Goal: Information Seeking & Learning: Learn about a topic

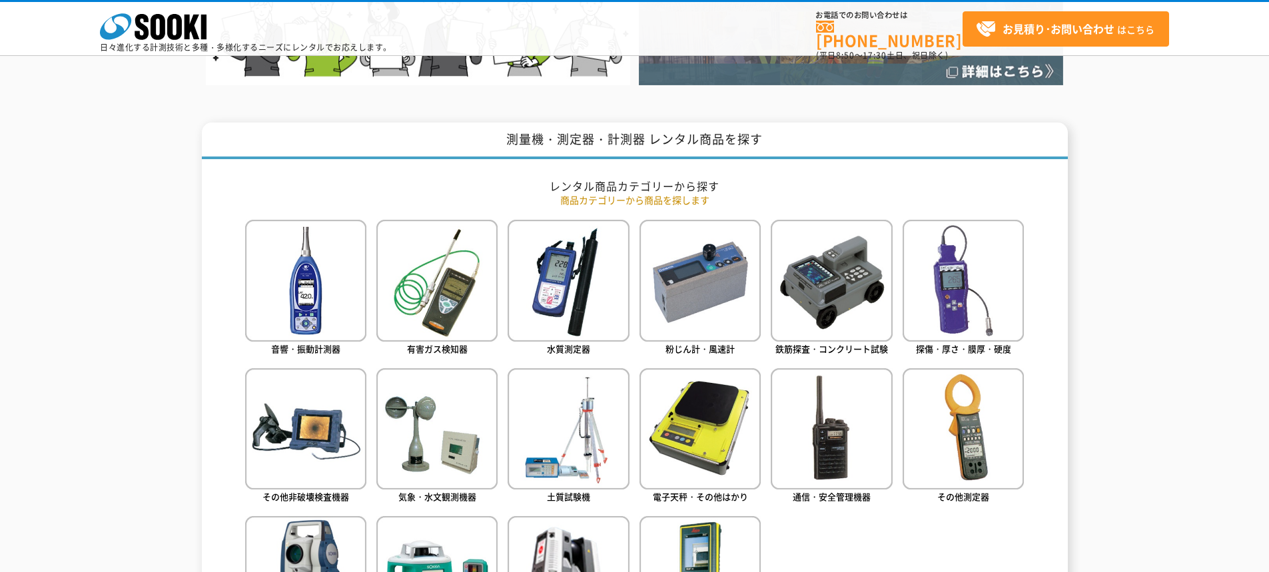
scroll to position [599, 0]
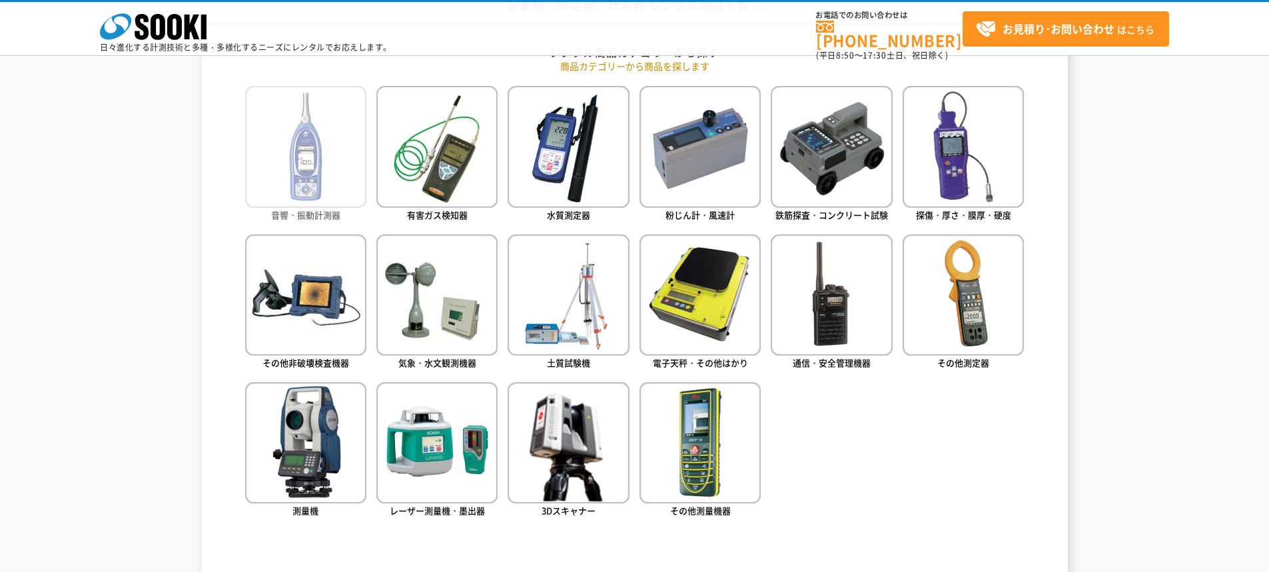
click at [308, 152] on img at bounding box center [305, 146] width 121 height 121
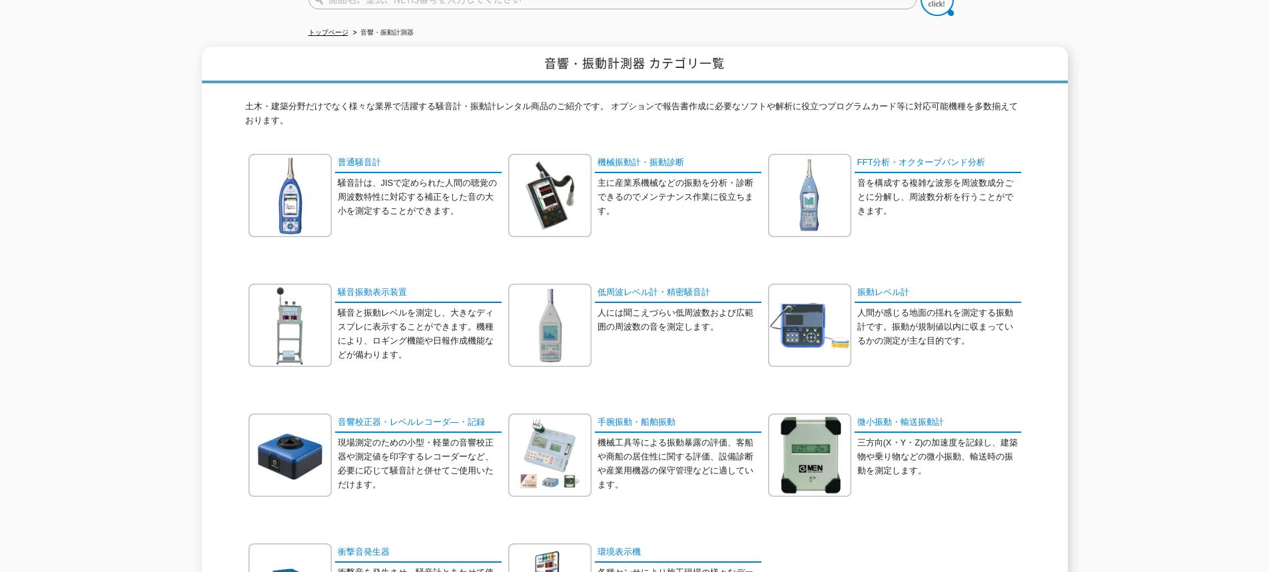
scroll to position [67, 0]
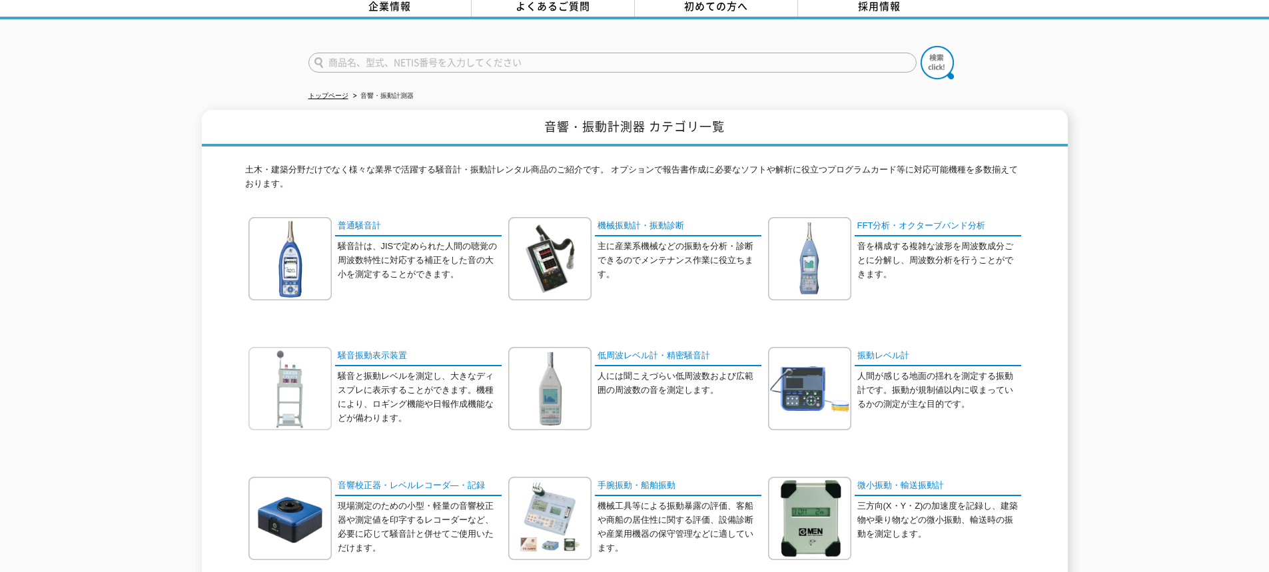
click at [302, 384] on img at bounding box center [289, 388] width 83 height 83
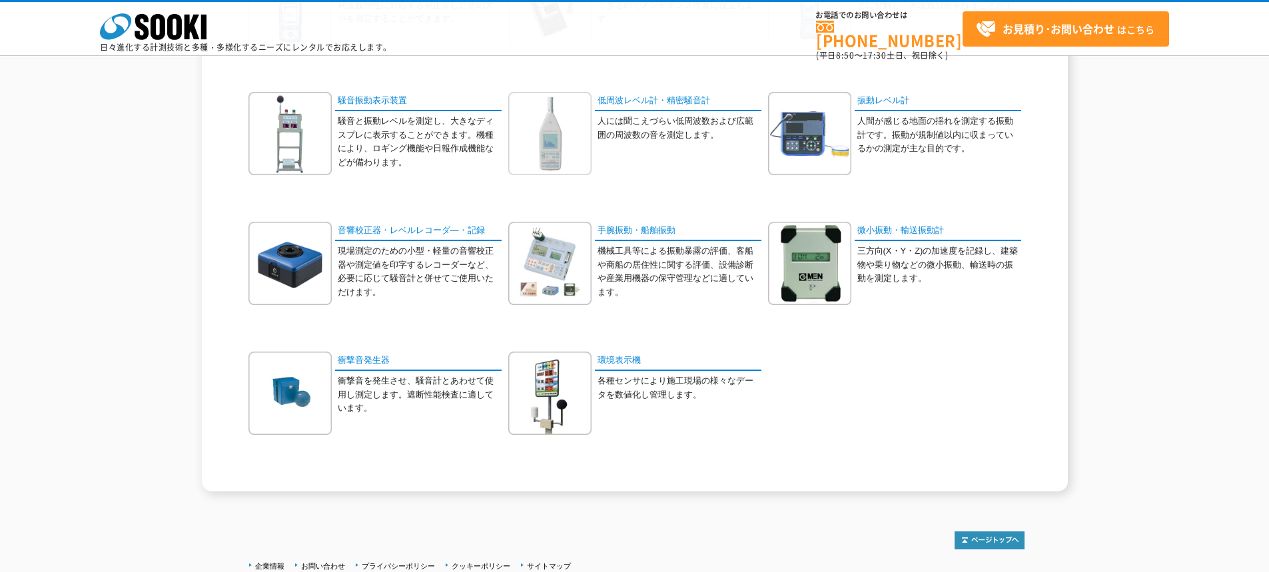
scroll to position [266, 0]
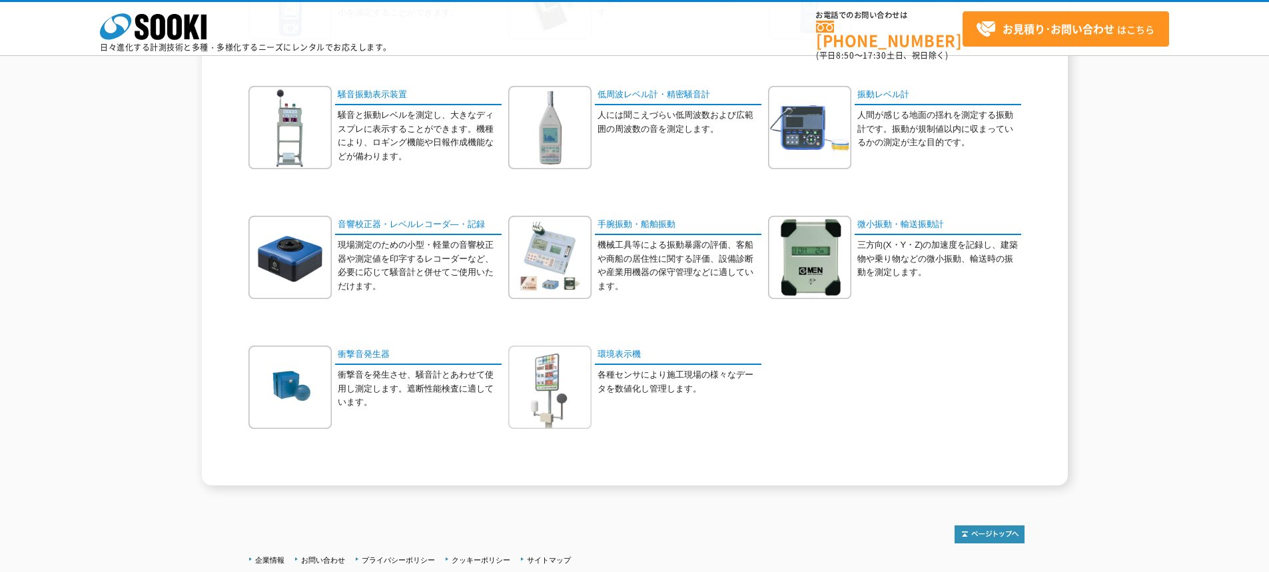
click at [533, 378] on img at bounding box center [549, 387] width 83 height 83
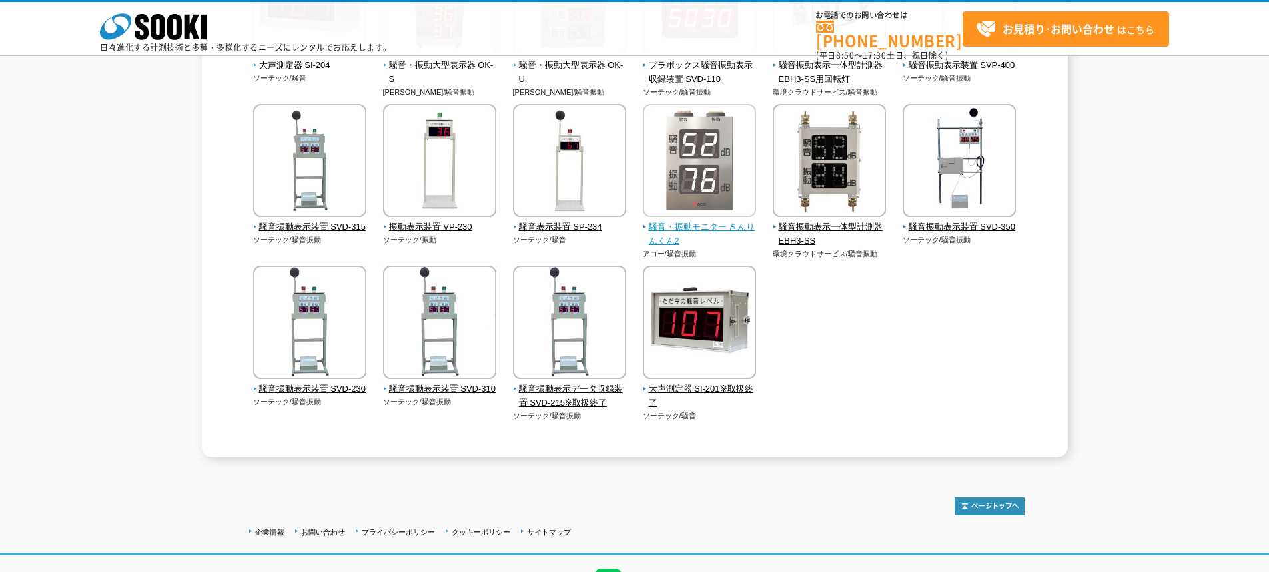
scroll to position [200, 0]
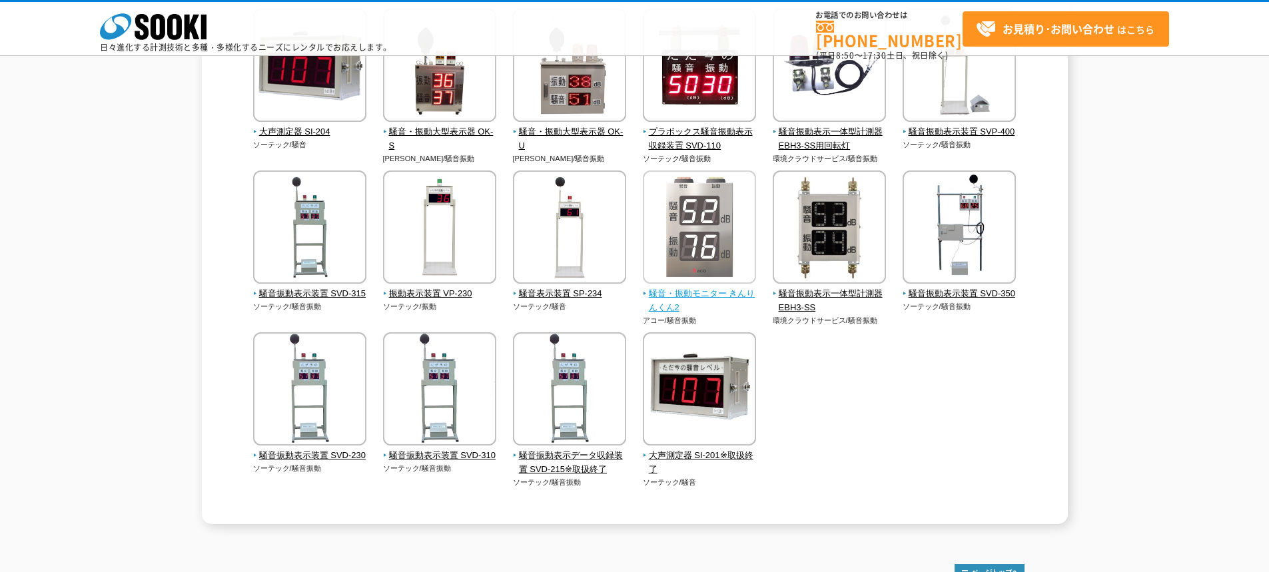
click at [702, 252] on img at bounding box center [699, 228] width 113 height 117
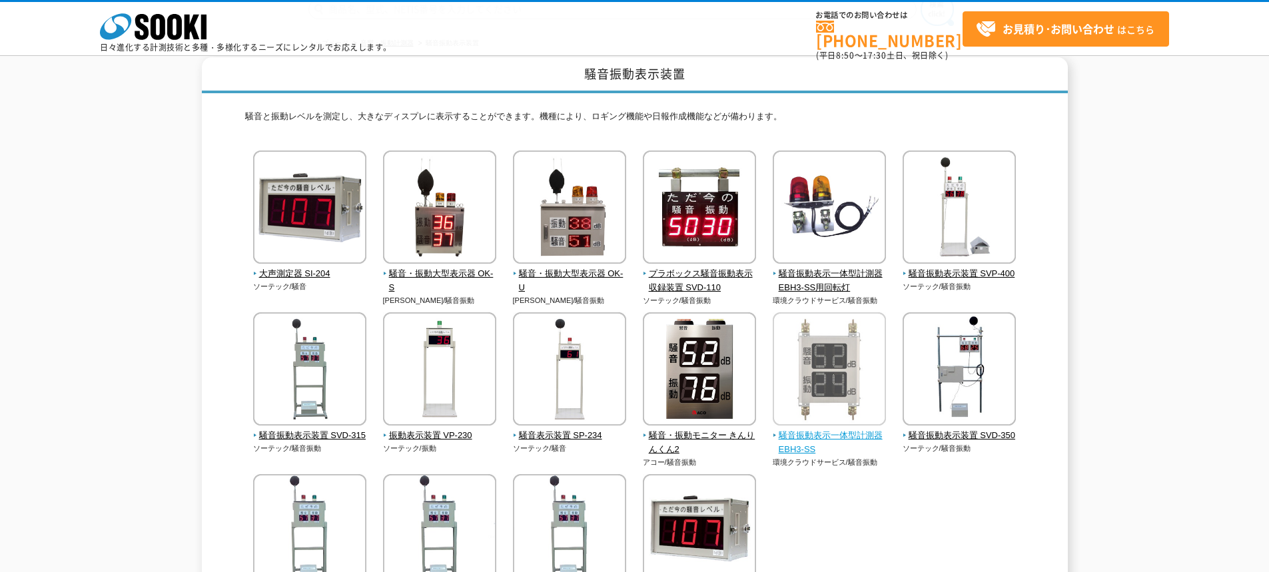
scroll to position [133, 0]
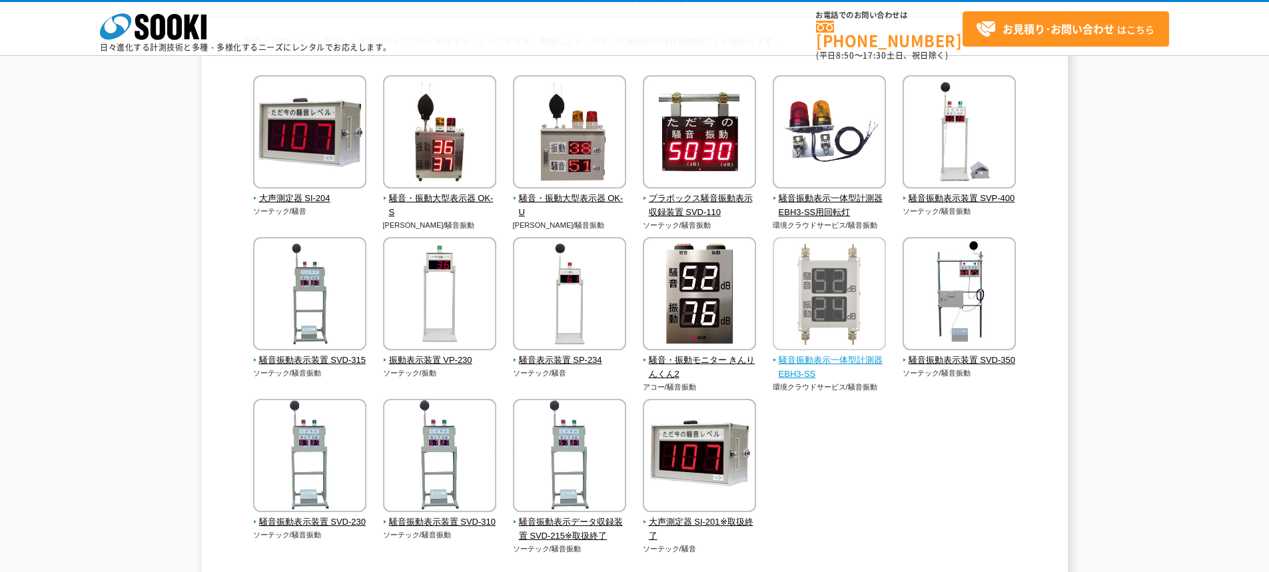
click at [824, 296] on img at bounding box center [828, 295] width 113 height 117
click at [831, 291] on img at bounding box center [828, 295] width 113 height 117
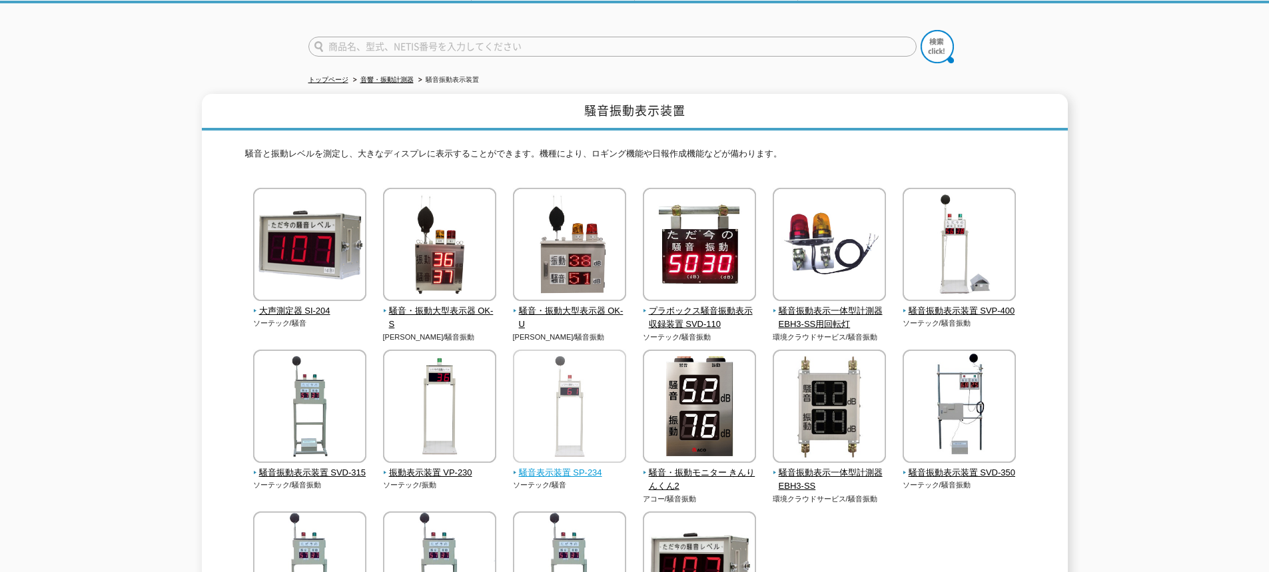
scroll to position [75, 0]
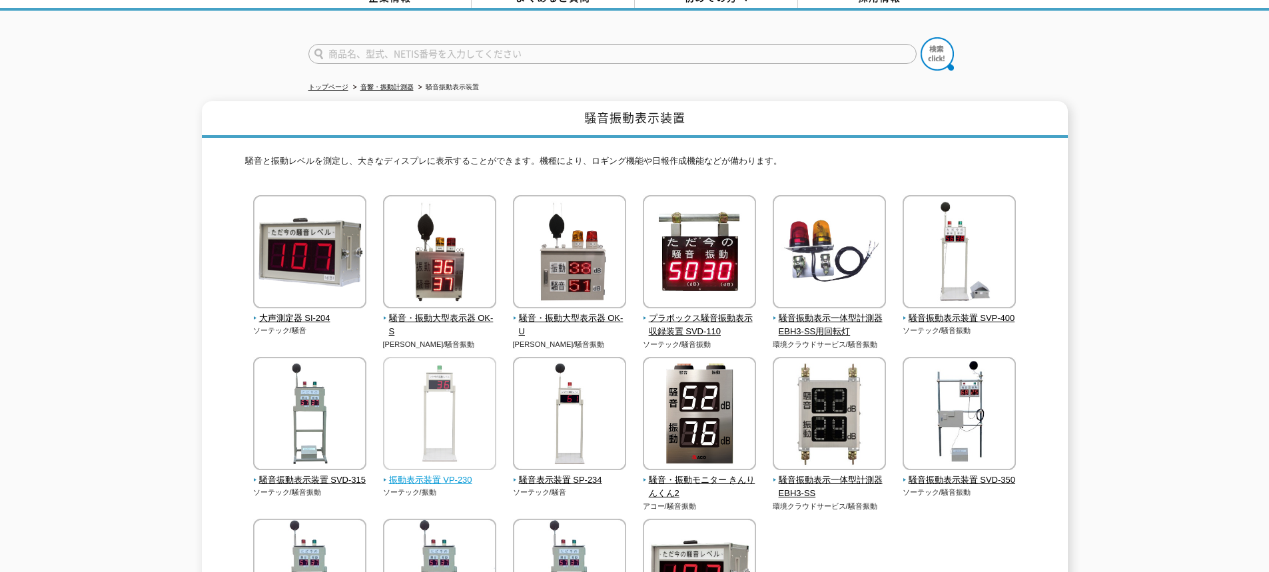
drag, startPoint x: 485, startPoint y: 358, endPoint x: 478, endPoint y: 358, distance: 6.7
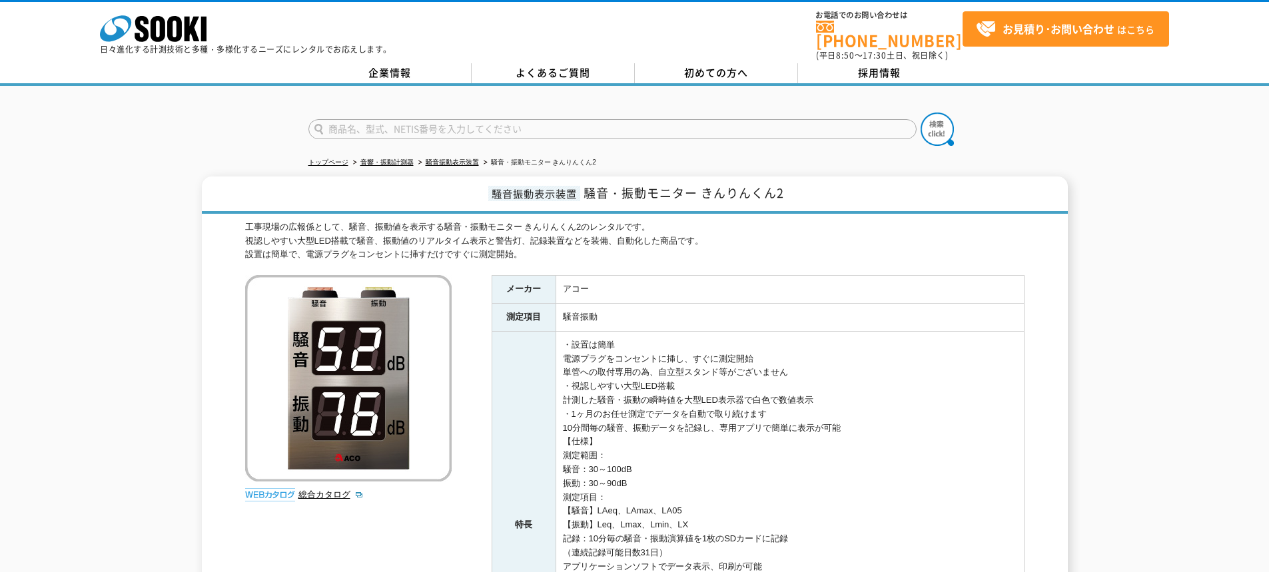
scroll to position [200, 0]
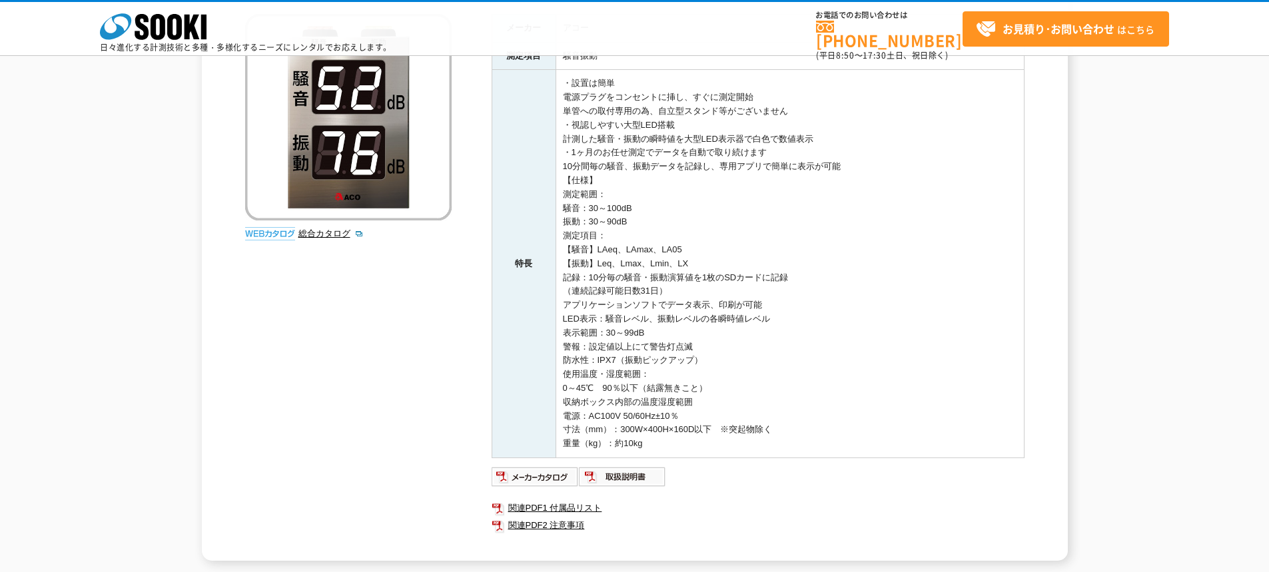
click at [270, 233] on img at bounding box center [270, 233] width 50 height 13
click at [561, 471] on img at bounding box center [534, 476] width 87 height 21
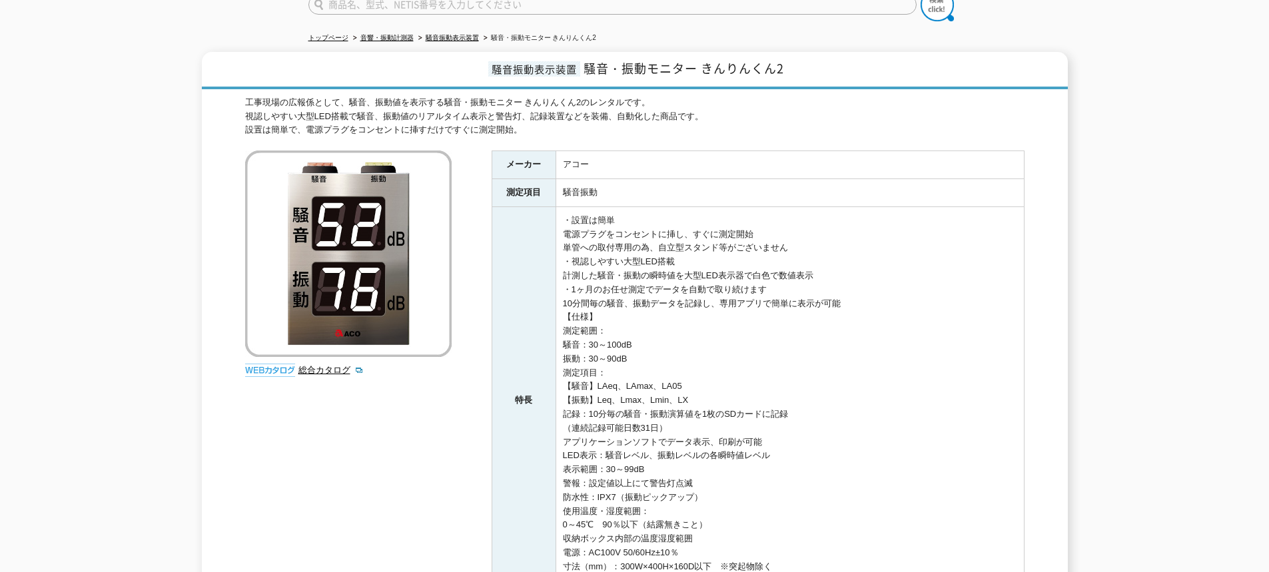
scroll to position [0, 0]
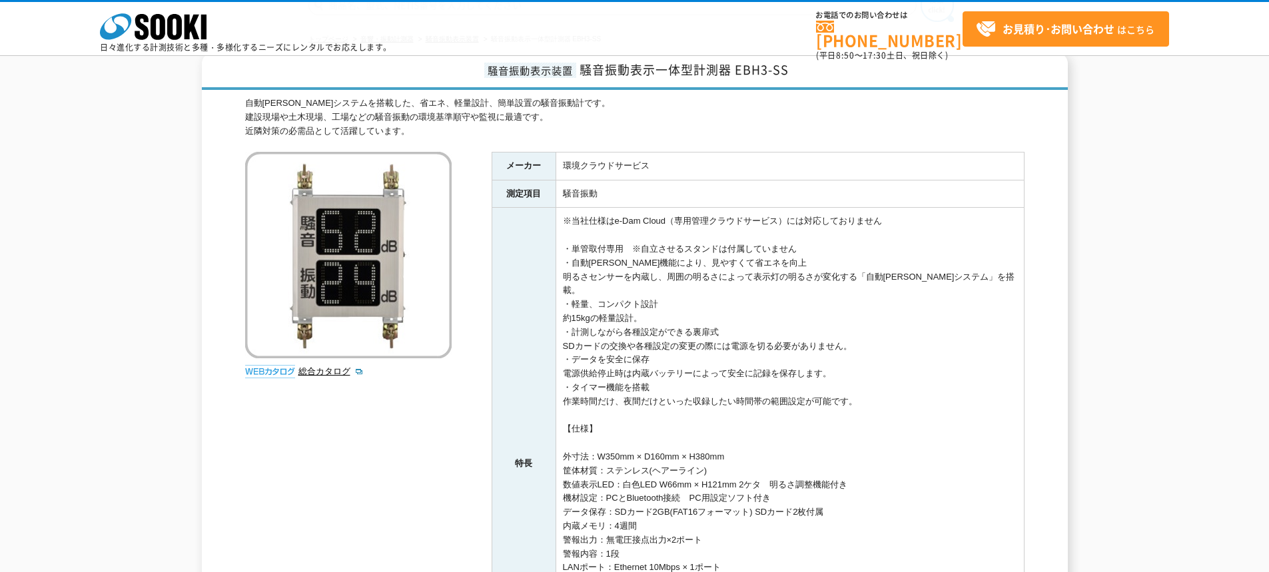
scroll to position [133, 0]
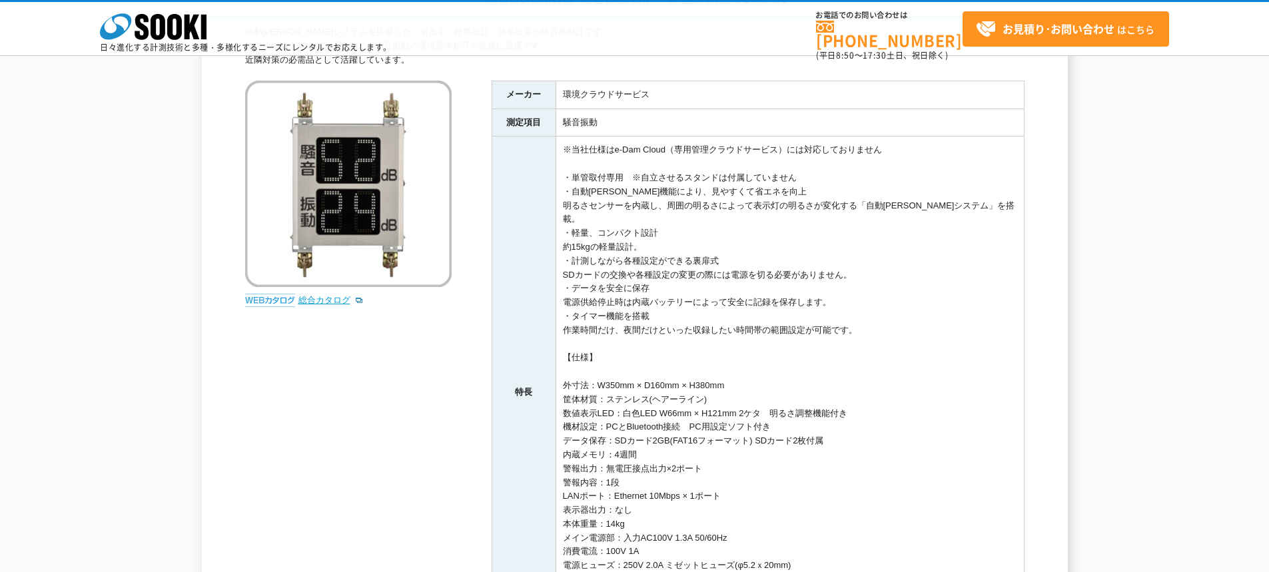
click at [330, 300] on link "総合カタログ" at bounding box center [330, 300] width 65 height 10
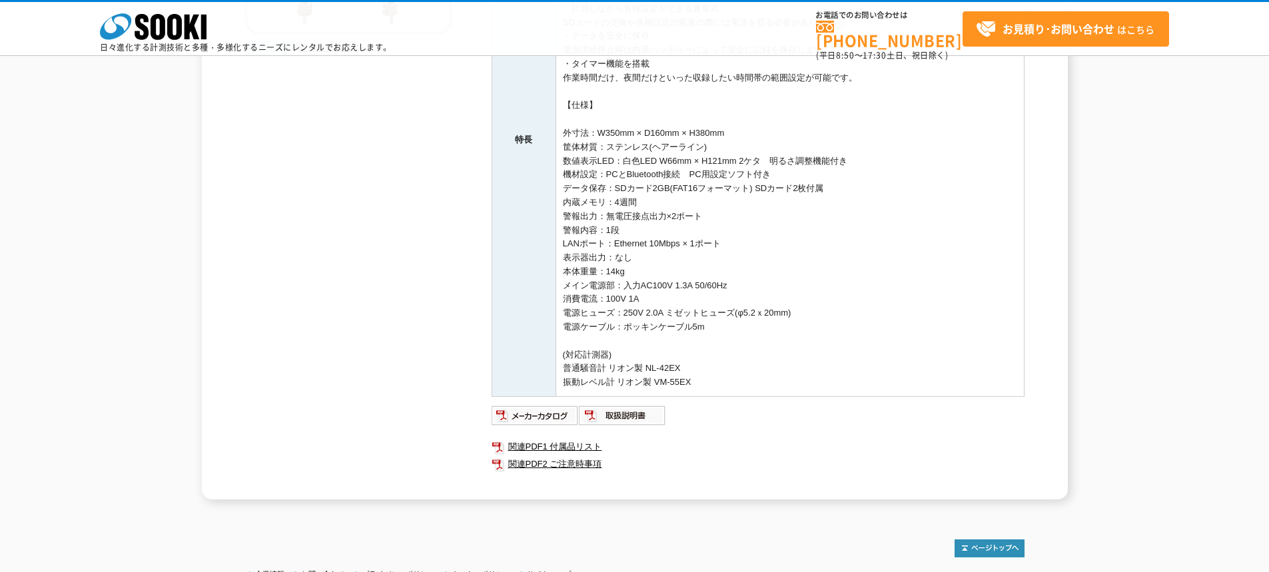
scroll to position [466, 0]
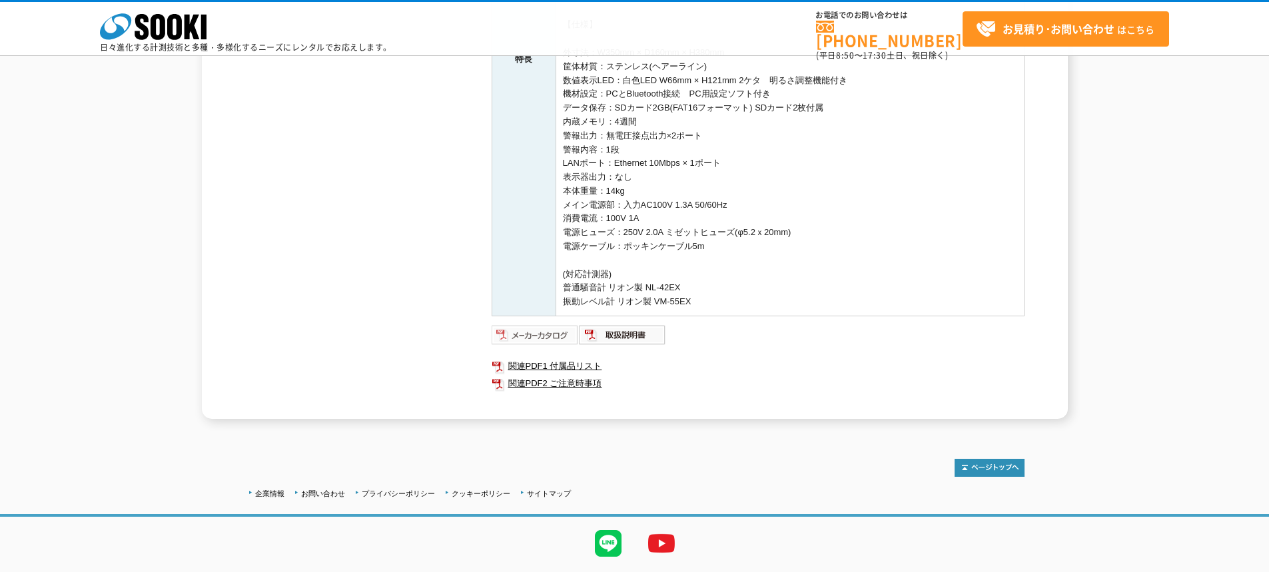
click at [535, 324] on img at bounding box center [534, 334] width 87 height 21
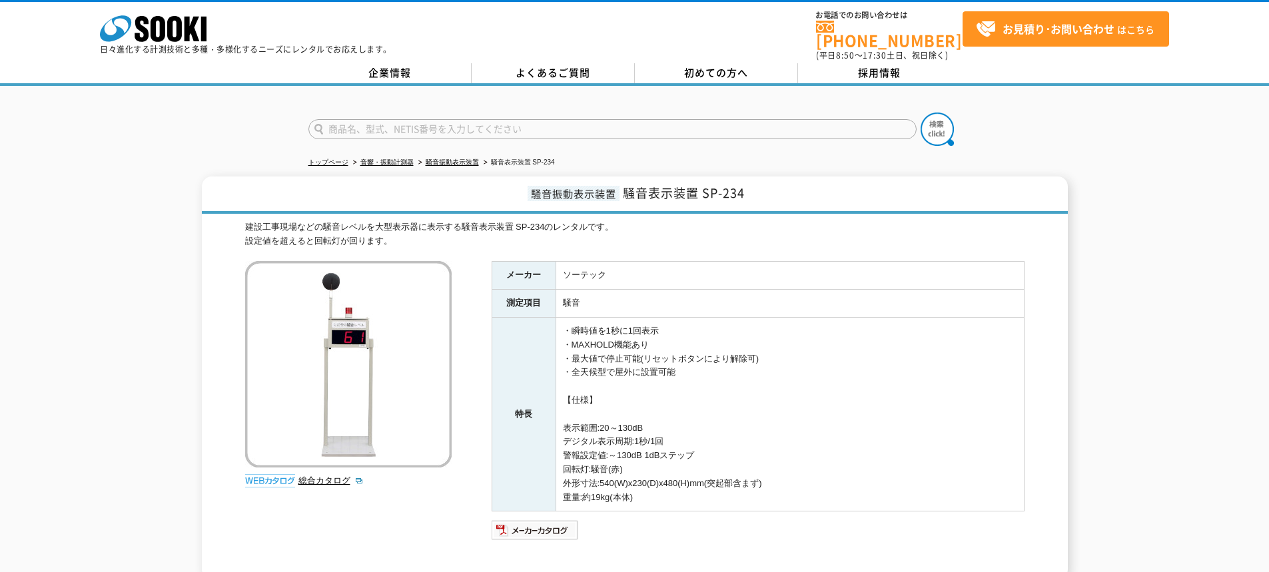
scroll to position [189, 0]
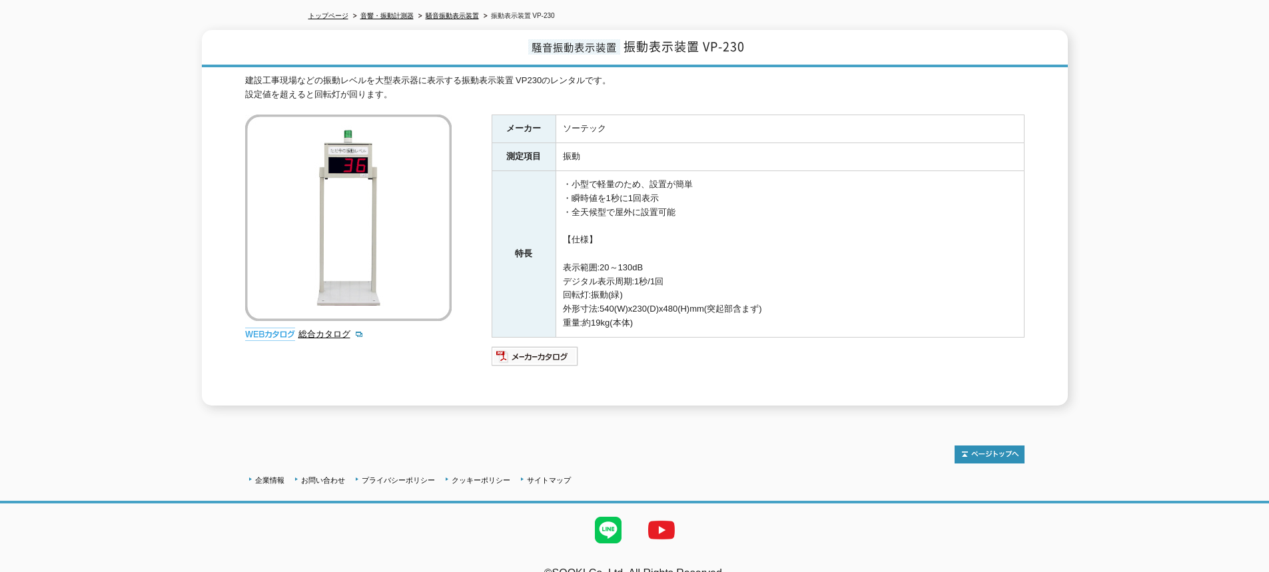
scroll to position [161, 0]
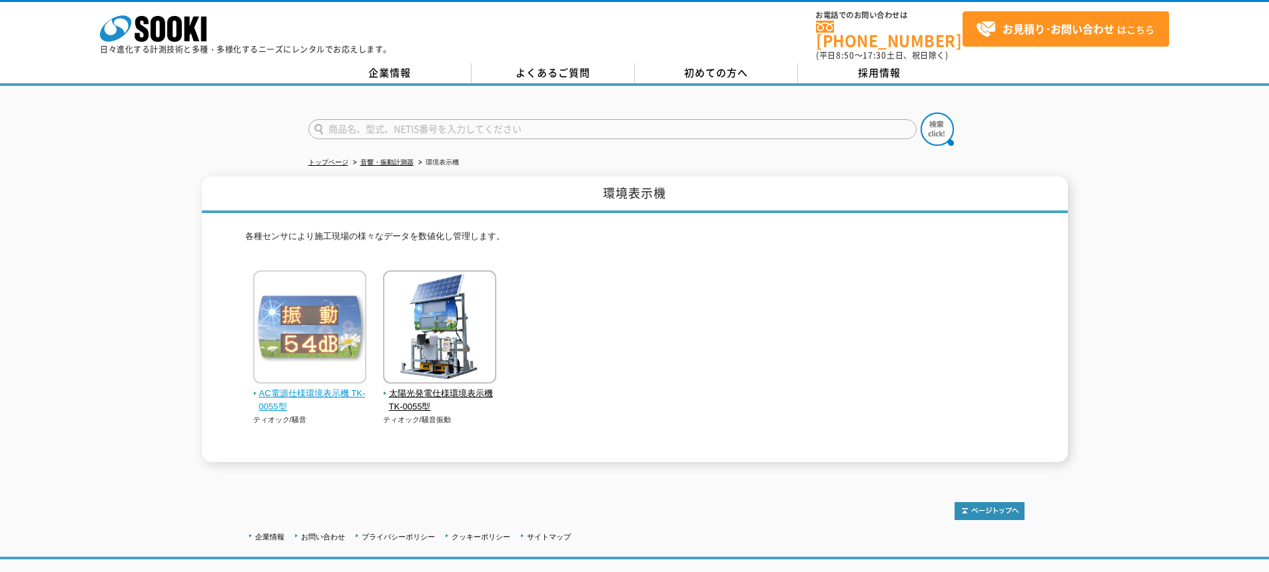
click at [318, 322] on img at bounding box center [309, 328] width 113 height 117
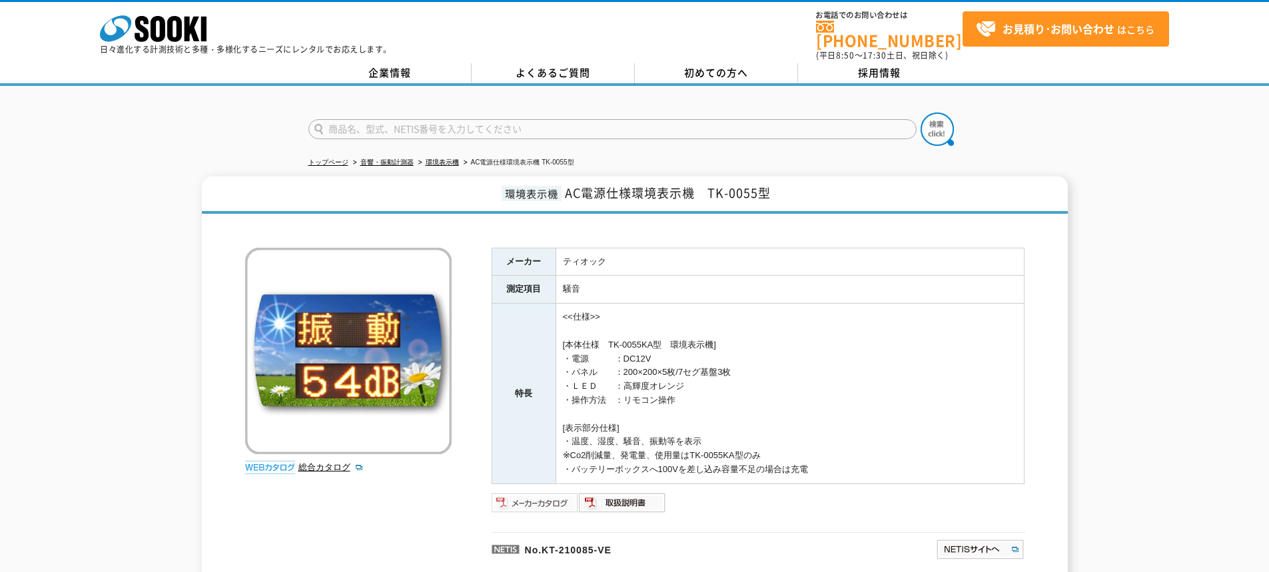
click at [541, 492] on img at bounding box center [534, 502] width 87 height 21
